Goal: Task Accomplishment & Management: Use online tool/utility

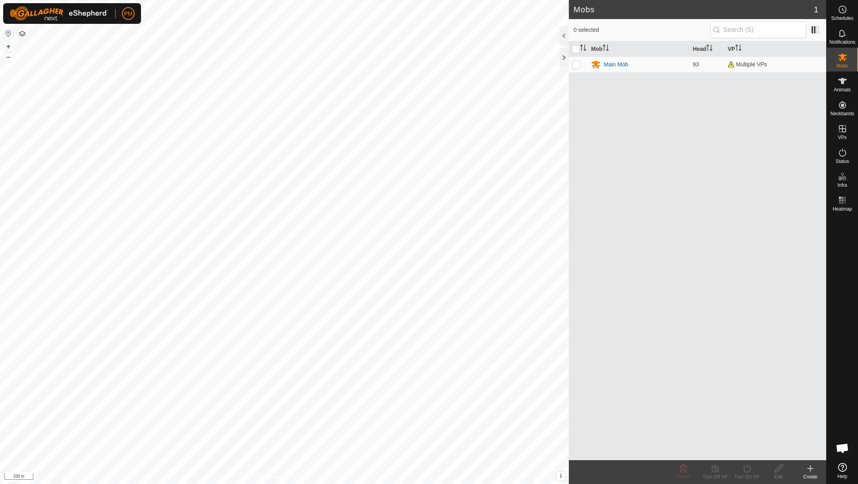
scroll to position [341, 0]
click at [9, 46] on button "+" at bounding box center [9, 47] width 10 height 10
click at [7, 43] on button "+" at bounding box center [9, 47] width 10 height 10
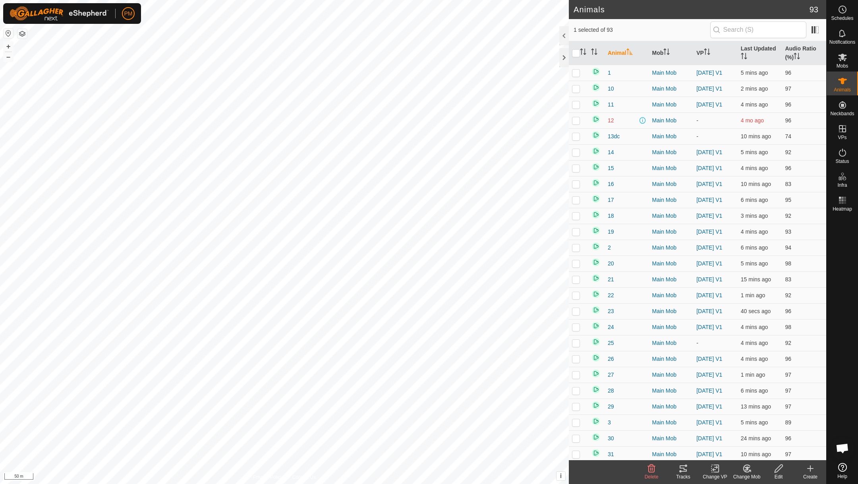
click at [682, 473] on icon at bounding box center [684, 469] width 10 height 10
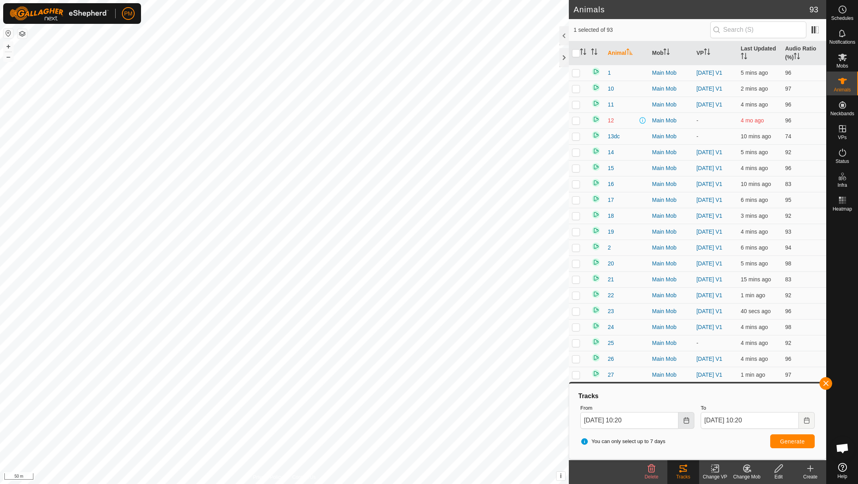
click at [687, 421] on icon "Choose Date" at bounding box center [687, 420] width 6 height 6
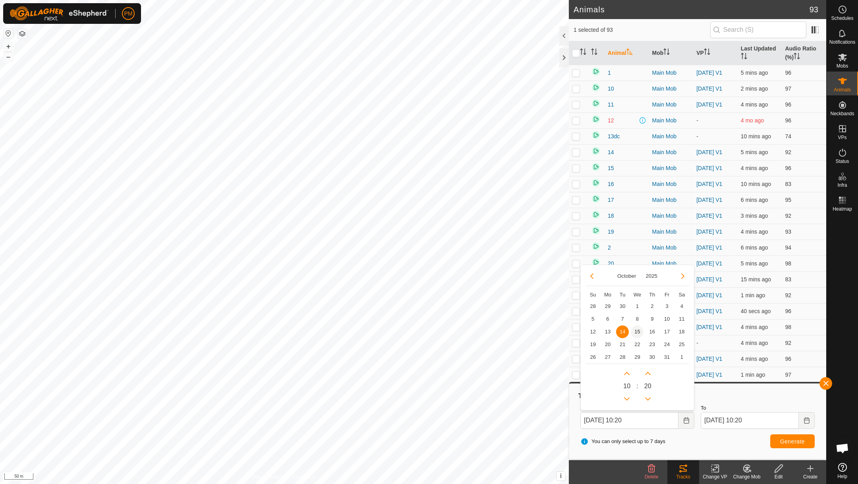
click at [636, 331] on span "15" at bounding box center [637, 332] width 13 height 13
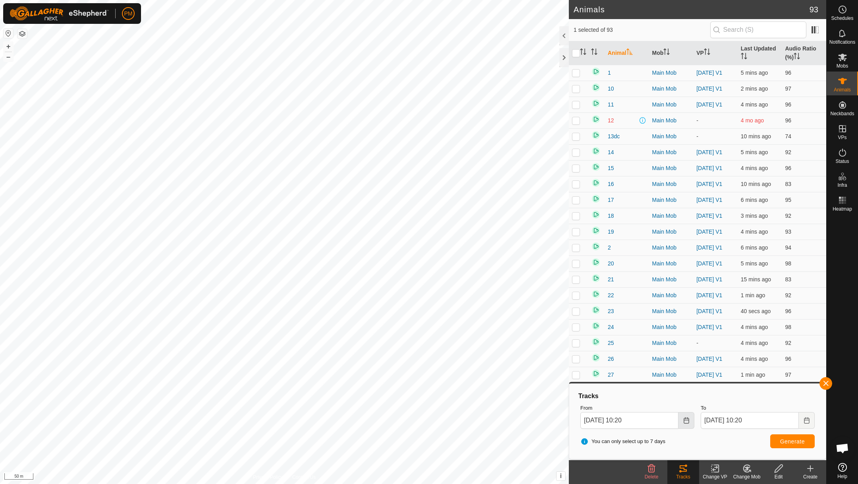
click at [687, 417] on icon "Choose Date" at bounding box center [687, 420] width 6 height 6
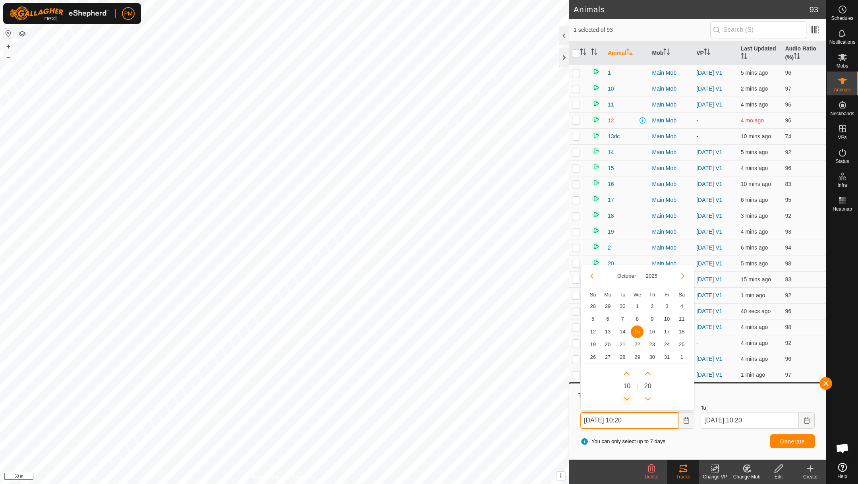
click at [626, 399] on button "Previous Hour" at bounding box center [627, 399] width 13 height 13
type input "15 Oct, 2025 09:20"
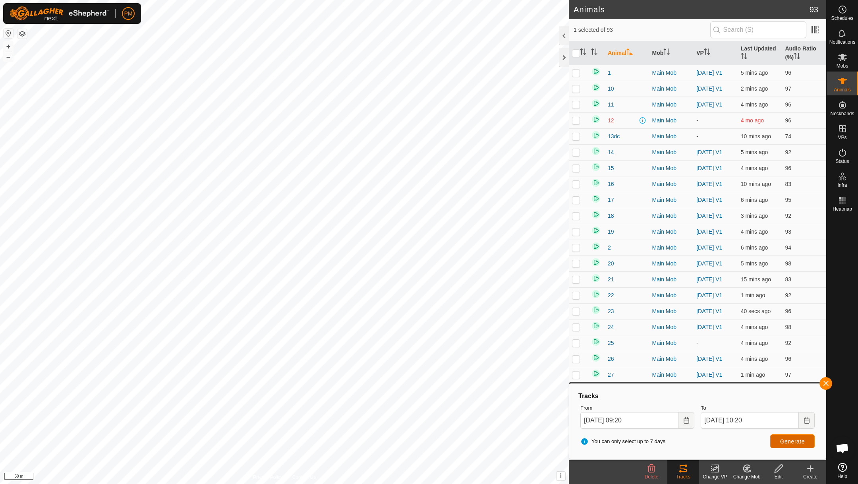
click at [783, 438] on button "Generate" at bounding box center [793, 441] width 45 height 14
click at [824, 382] on button "button" at bounding box center [826, 383] width 13 height 13
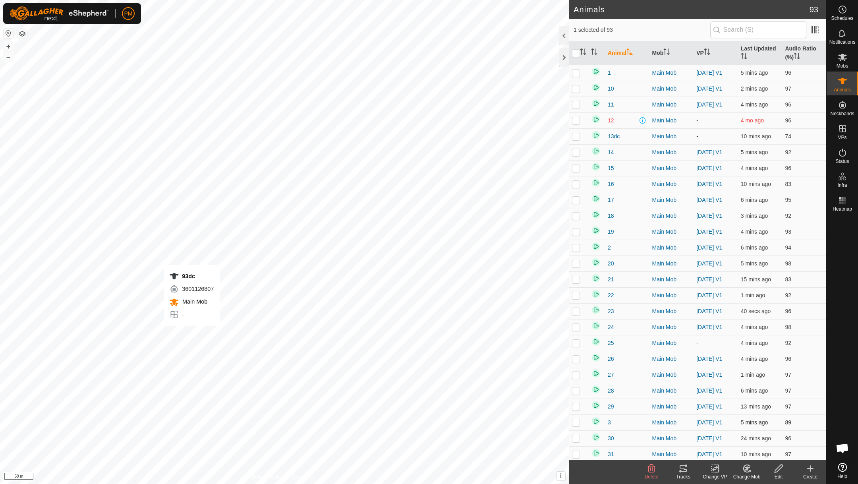
checkbox input "false"
checkbox input "true"
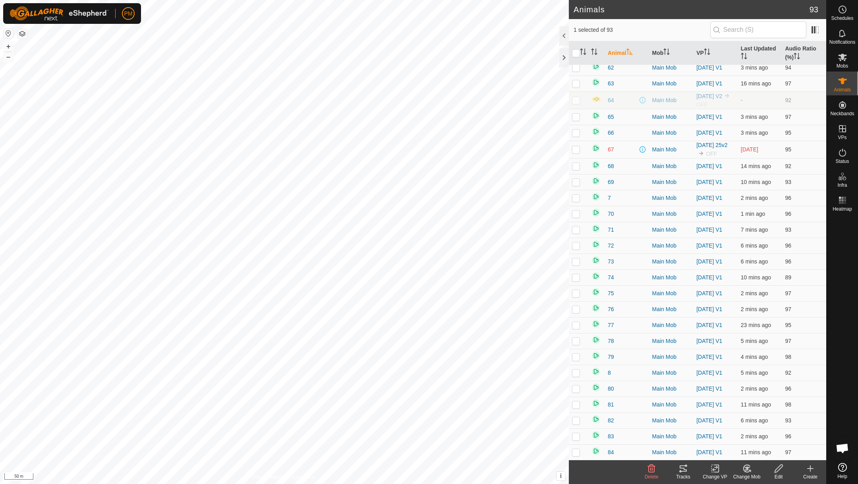
scroll to position [1094, 0]
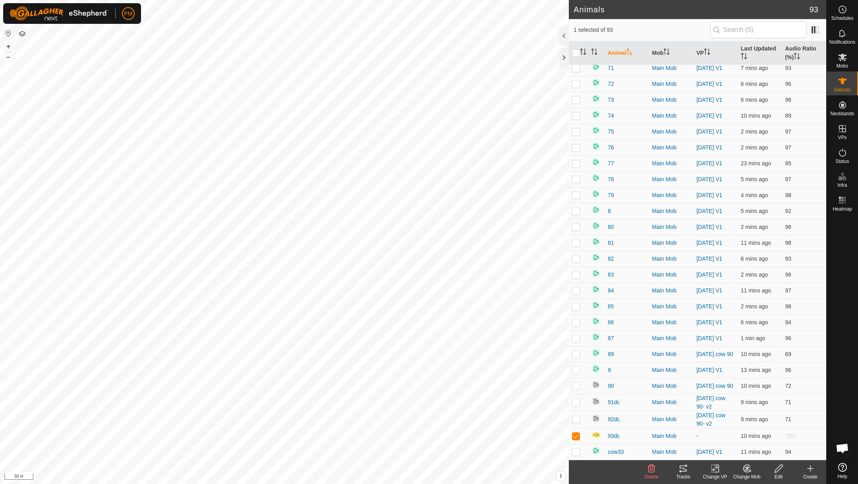
click at [716, 469] on icon at bounding box center [716, 468] width 6 height 5
click at [711, 434] on link "Choose VP..." at bounding box center [739, 434] width 79 height 16
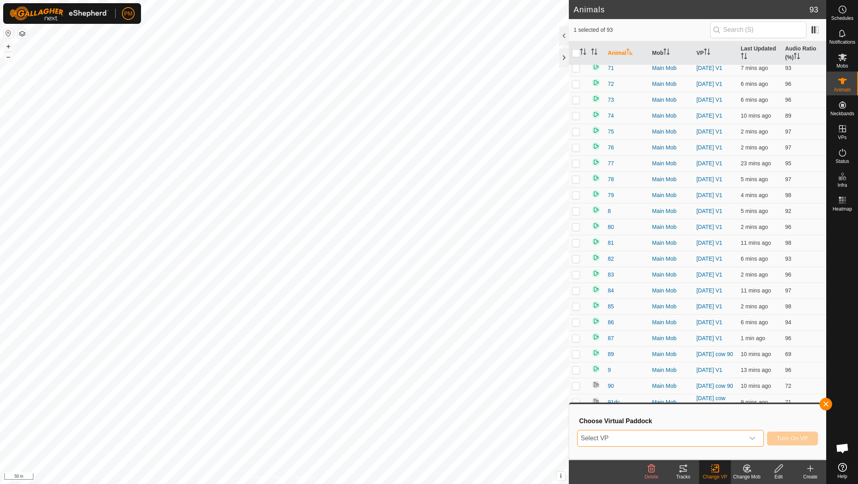
click at [688, 437] on span "Select VP" at bounding box center [661, 438] width 167 height 16
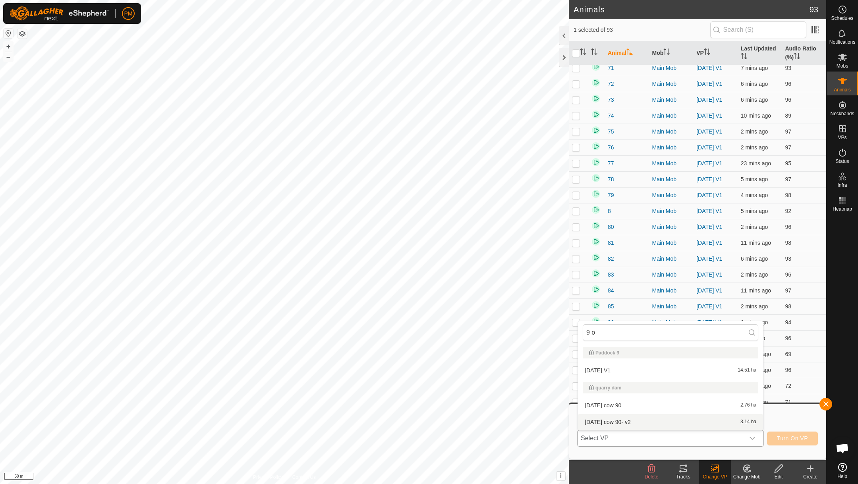
type input "9 o"
click at [601, 421] on li "[DATE] cow 90- v2 3.14 ha" at bounding box center [670, 422] width 185 height 16
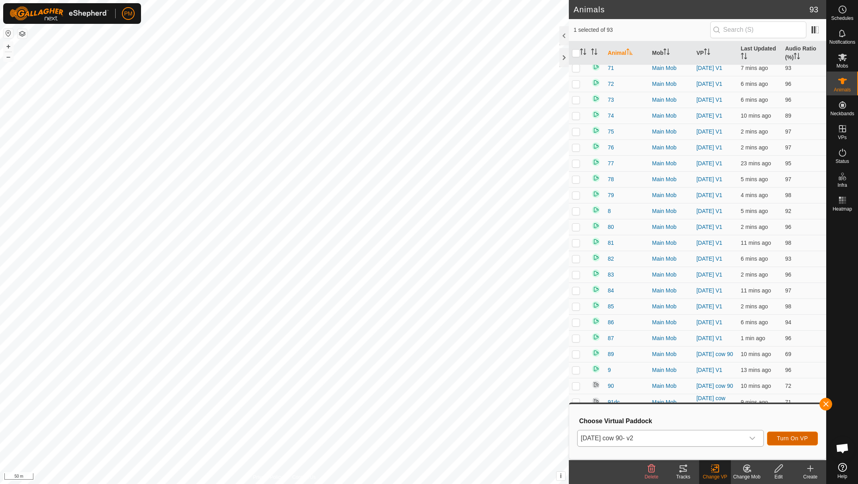
click at [799, 436] on span "Turn On VP" at bounding box center [792, 438] width 31 height 6
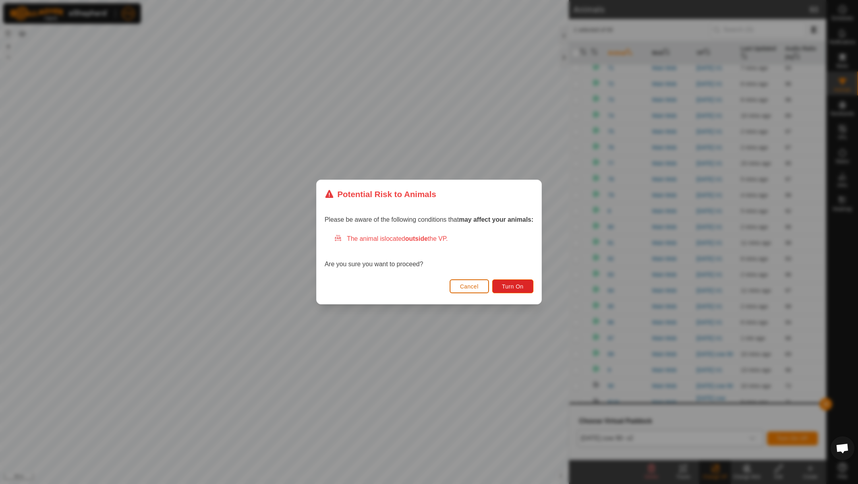
click at [471, 287] on span "Cancel" at bounding box center [469, 286] width 19 height 6
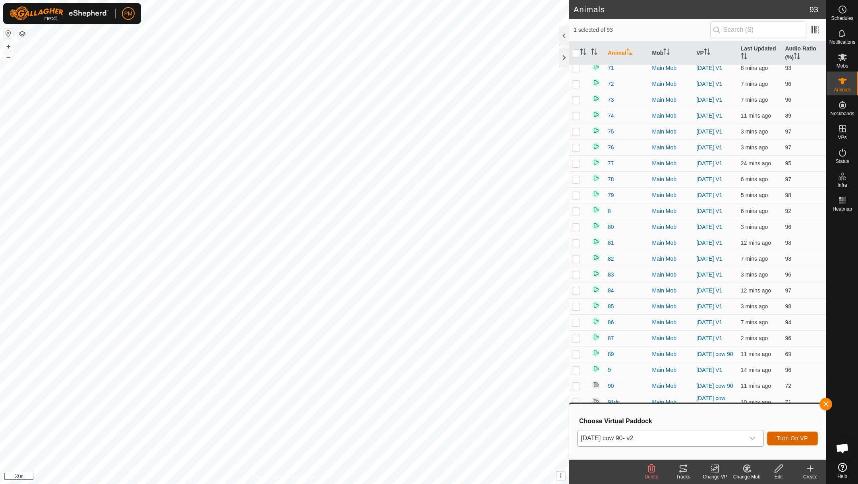
click at [791, 436] on span "Turn On VP" at bounding box center [792, 438] width 31 height 6
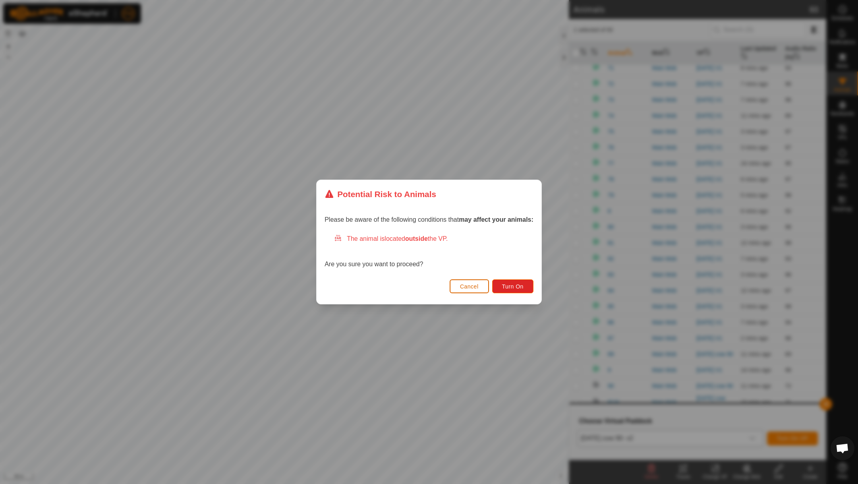
click at [463, 285] on span "Cancel" at bounding box center [469, 286] width 19 height 6
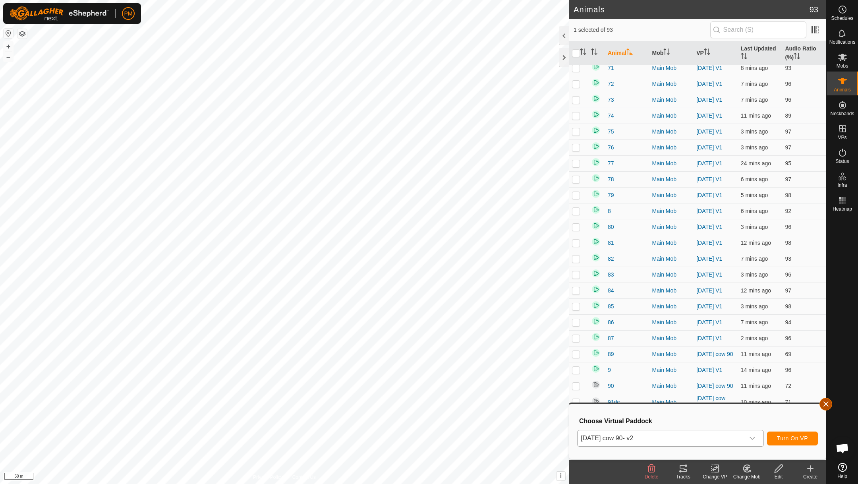
click at [827, 401] on button "button" at bounding box center [826, 404] width 13 height 13
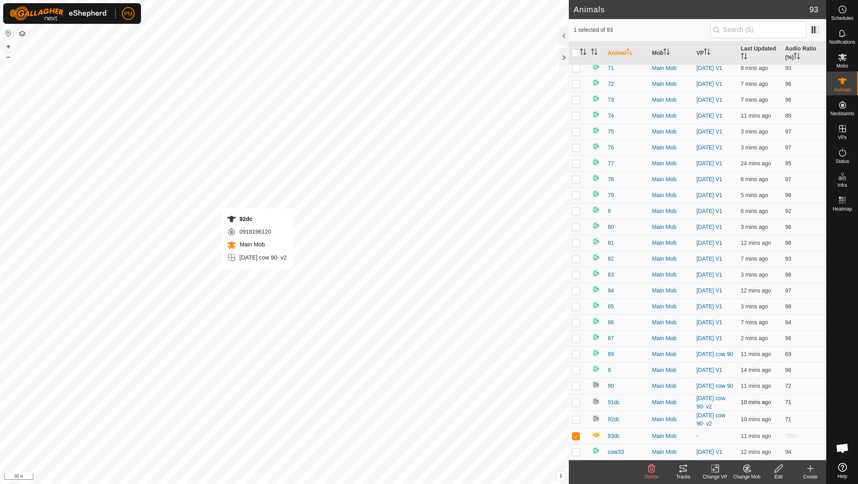
checkbox input "true"
checkbox input "false"
click at [9, 47] on button "+" at bounding box center [9, 47] width 10 height 10
checkbox input "false"
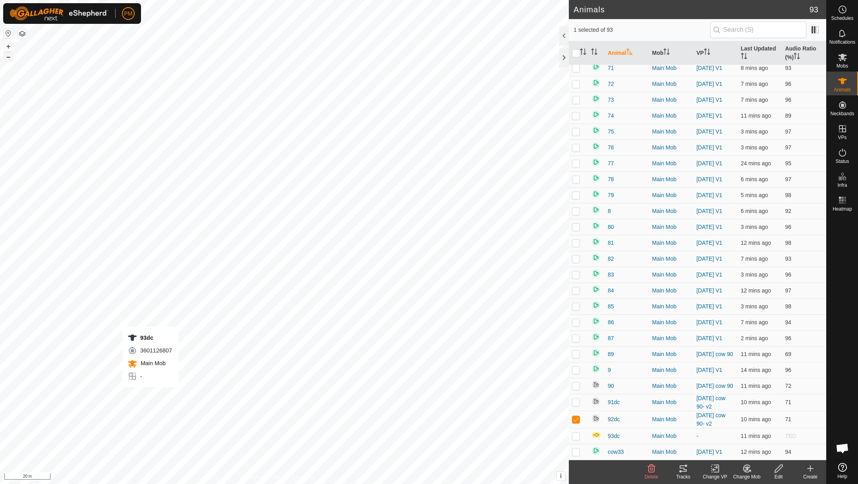
checkbox input "true"
checkbox input "false"
checkbox input "true"
checkbox input "false"
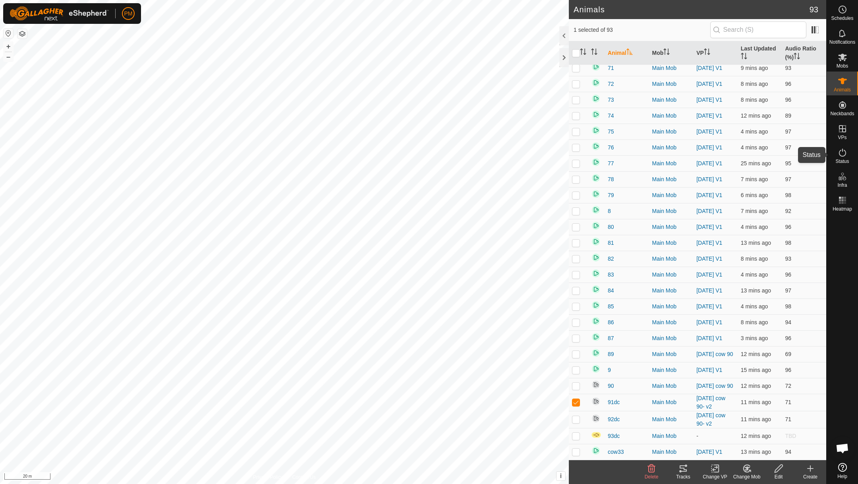
click at [843, 153] on icon at bounding box center [843, 153] width 10 height 10
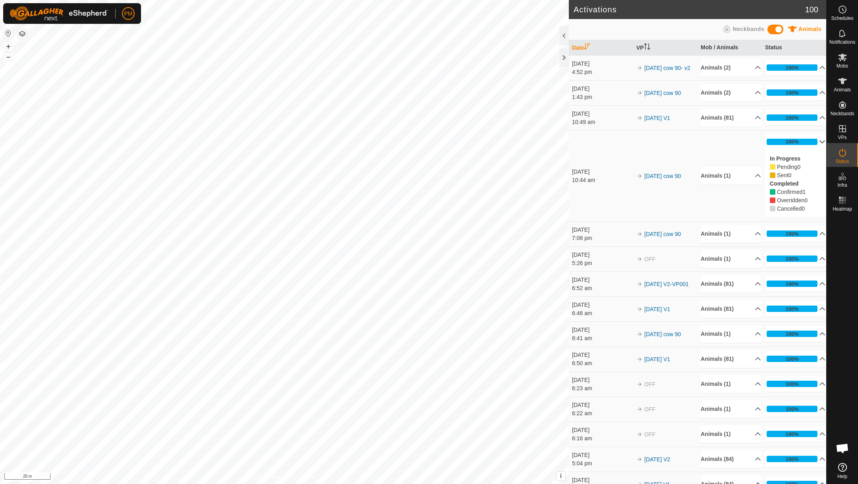
click at [818, 141] on p-accordion-header "100%" at bounding box center [795, 142] width 60 height 16
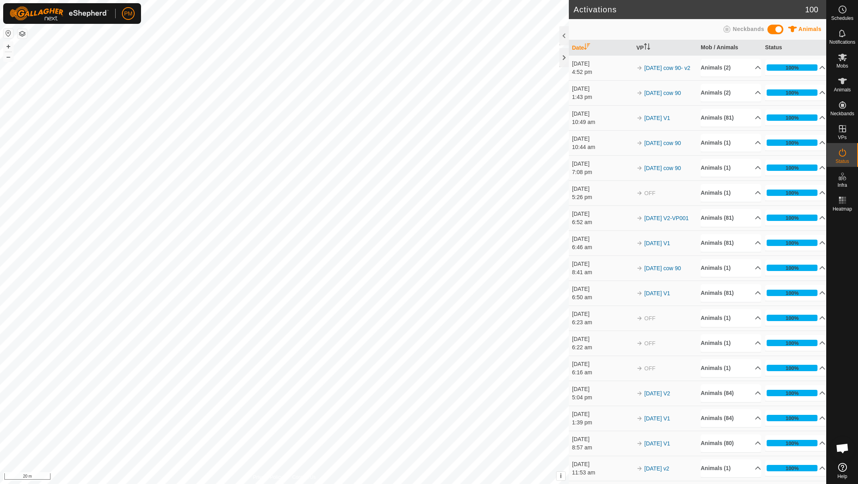
scroll to position [341, 0]
click at [10, 57] on button "–" at bounding box center [9, 57] width 10 height 10
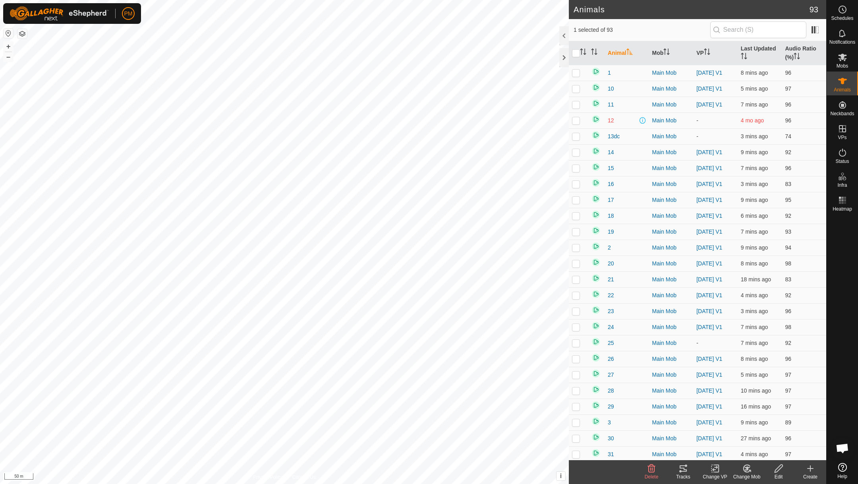
click at [682, 467] on icon at bounding box center [684, 469] width 10 height 10
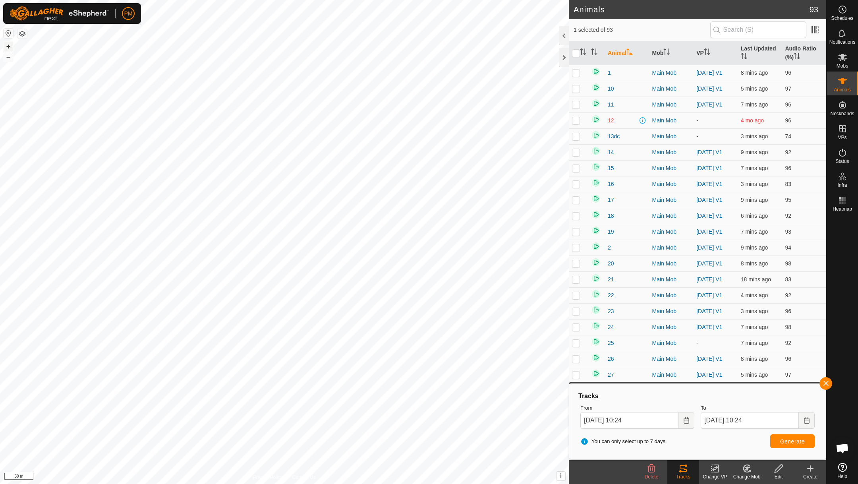
click at [6, 45] on button "+" at bounding box center [9, 47] width 10 height 10
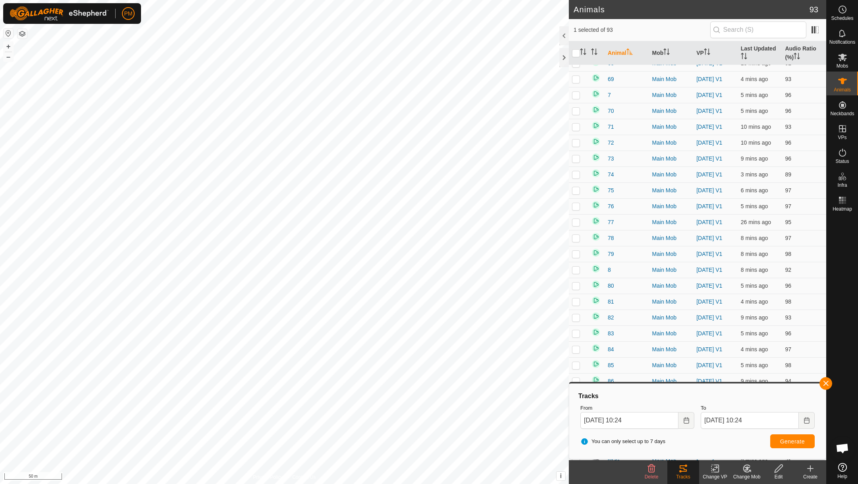
scroll to position [1094, 0]
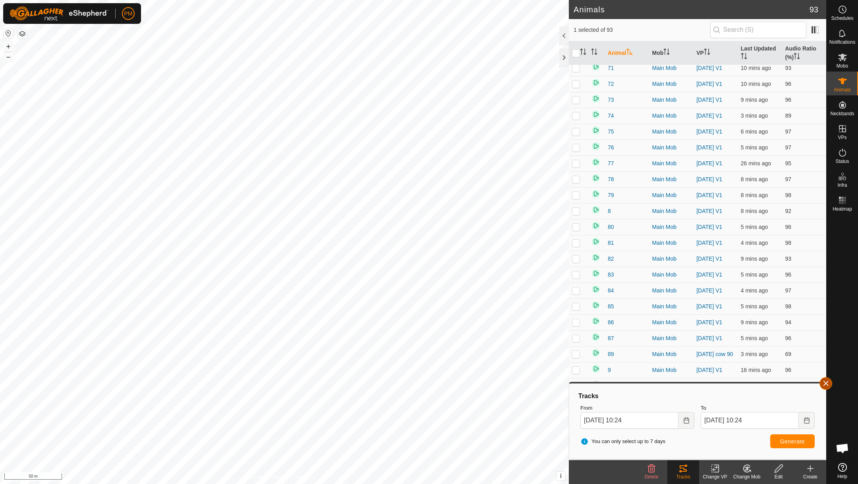
click at [825, 386] on button "button" at bounding box center [826, 383] width 13 height 13
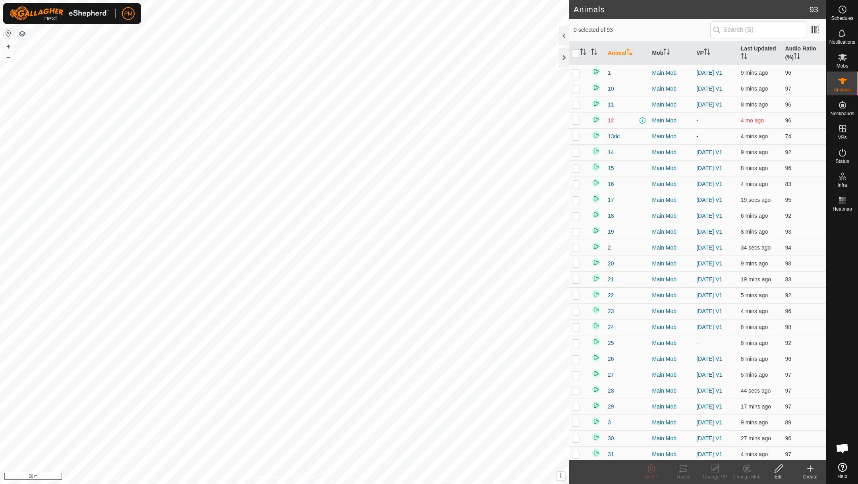
scroll to position [341, 0]
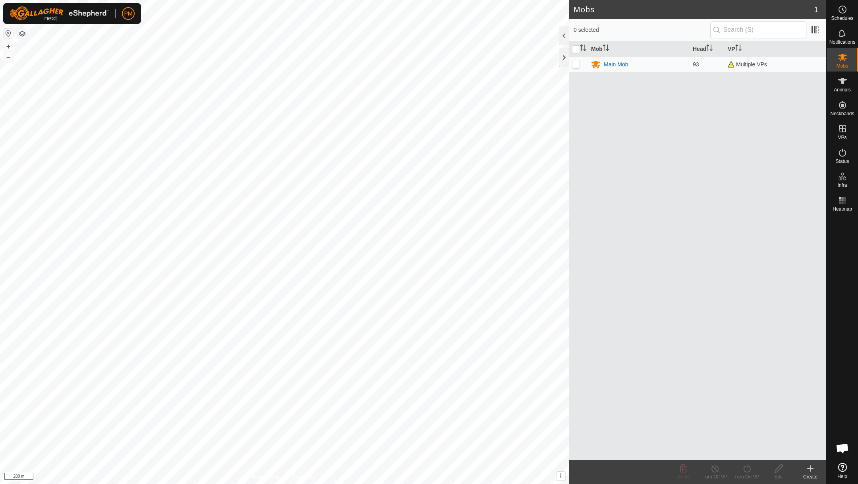
scroll to position [341, 0]
click at [8, 44] on button "+" at bounding box center [9, 47] width 10 height 10
click at [8, 46] on button "+" at bounding box center [9, 47] width 10 height 10
click at [10, 45] on button "+" at bounding box center [9, 47] width 10 height 10
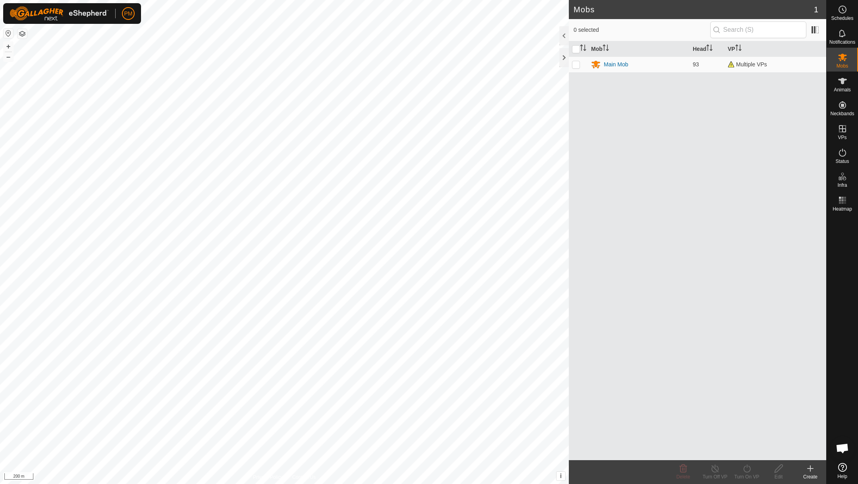
scroll to position [341, 0]
click at [7, 46] on button "+" at bounding box center [9, 47] width 10 height 10
click at [10, 45] on button "+" at bounding box center [9, 47] width 10 height 10
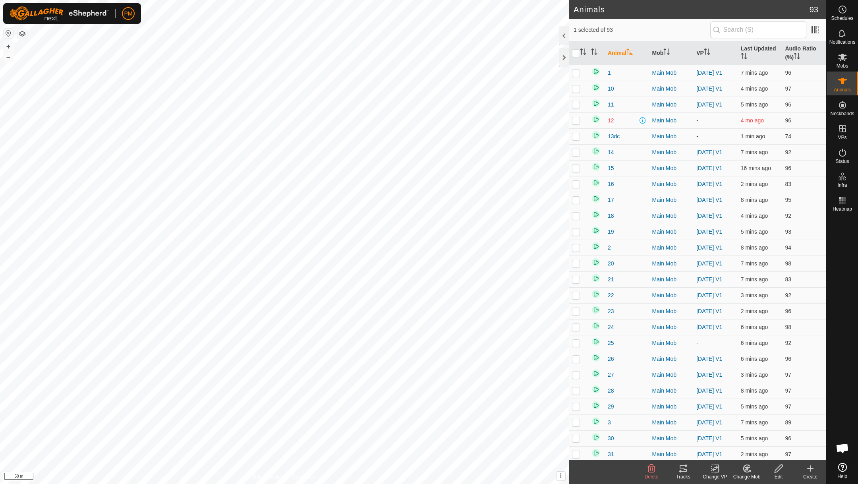
click at [713, 465] on icon at bounding box center [716, 469] width 10 height 10
click at [713, 434] on link "Choose VP..." at bounding box center [739, 434] width 79 height 16
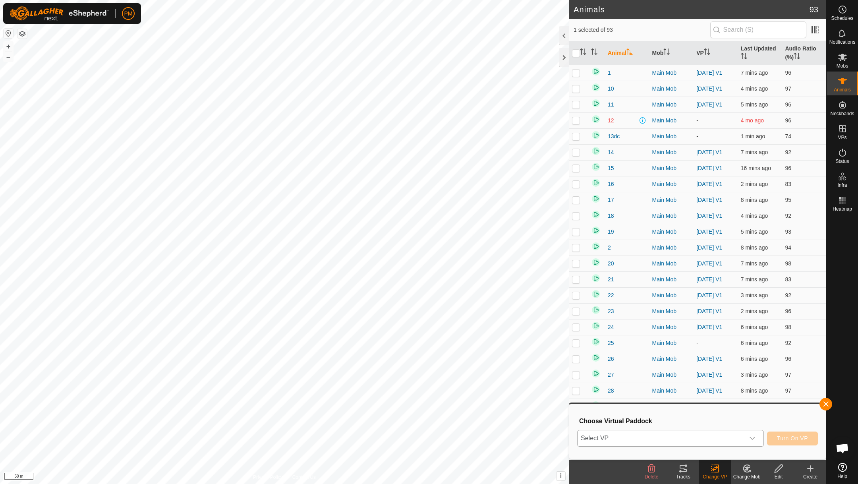
click at [682, 436] on span "Select VP" at bounding box center [661, 438] width 167 height 16
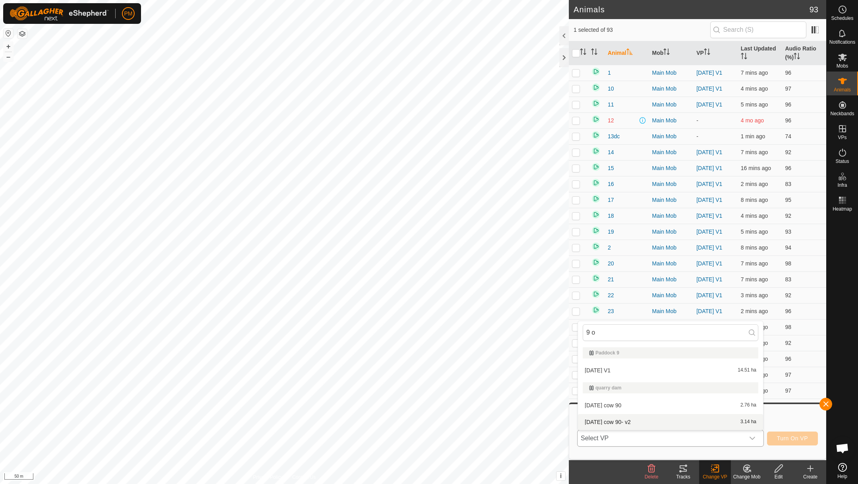
type input "9 o"
click at [626, 420] on li "[DATE] cow 90- v2 3.14 ha" at bounding box center [670, 422] width 185 height 16
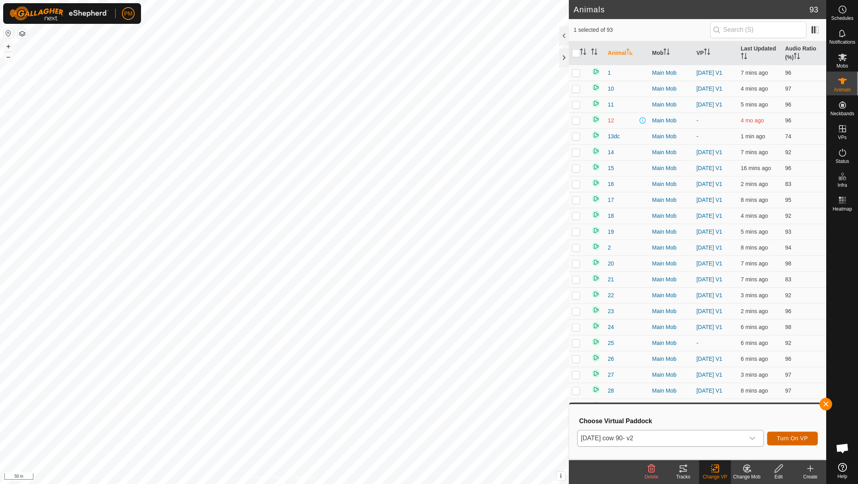
click at [782, 433] on button "Turn On VP" at bounding box center [792, 439] width 51 height 14
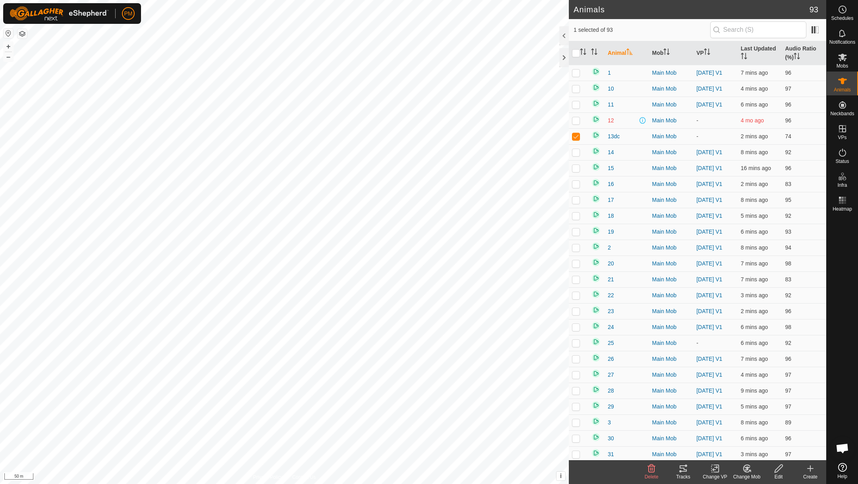
click at [684, 467] on icon at bounding box center [684, 469] width 10 height 10
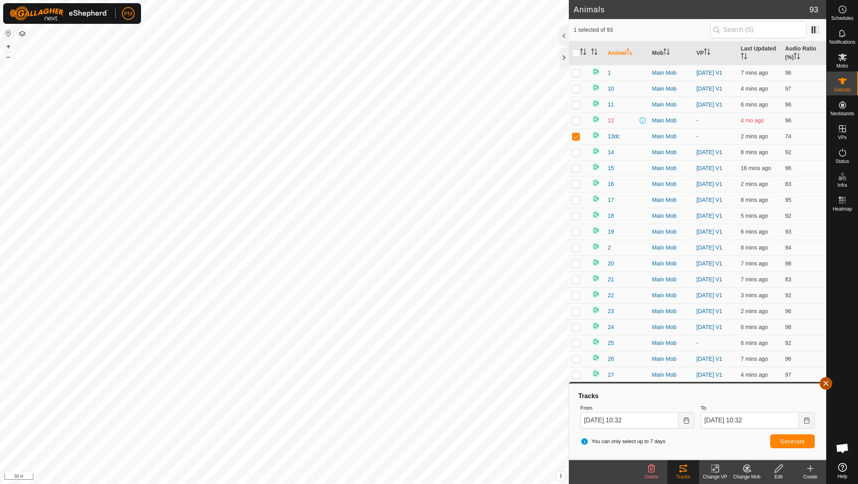
click at [824, 384] on button "button" at bounding box center [826, 383] width 13 height 13
